Goal: Entertainment & Leisure: Consume media (video, audio)

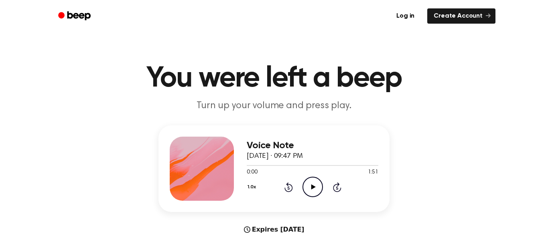
click at [313, 191] on icon "Play Audio" at bounding box center [313, 187] width 20 height 20
click at [316, 187] on icon "Play Audio" at bounding box center [313, 187] width 20 height 20
click at [314, 192] on icon "Play Audio" at bounding box center [313, 187] width 20 height 20
click at [318, 188] on icon "Play Audio" at bounding box center [313, 187] width 20 height 20
